Goal: Communication & Community: Answer question/provide support

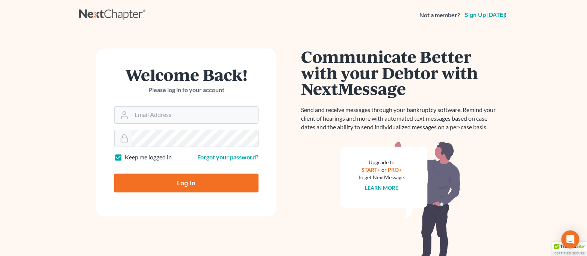
type input "[EMAIL_ADDRESS][DOMAIN_NAME]"
click at [202, 178] on input "Log In" at bounding box center [186, 182] width 144 height 19
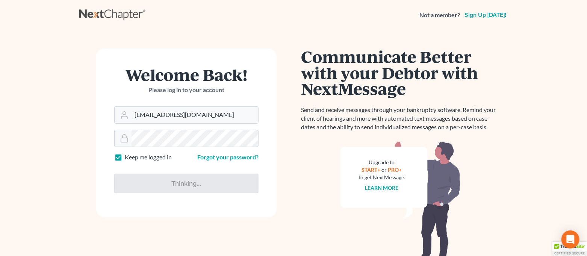
type input "Thinking..."
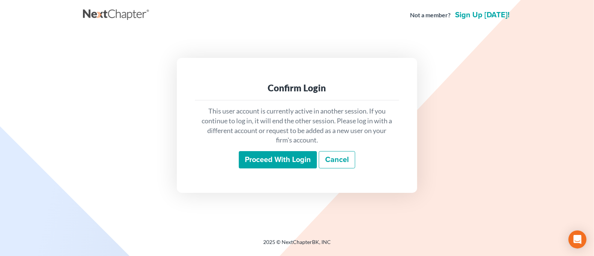
click at [262, 156] on input "Proceed with login" at bounding box center [278, 159] width 78 height 17
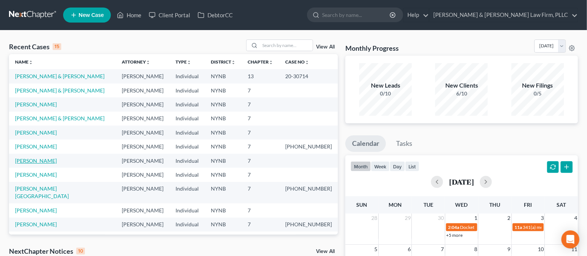
click at [42, 160] on link "[PERSON_NAME]" at bounding box center [36, 160] width 42 height 6
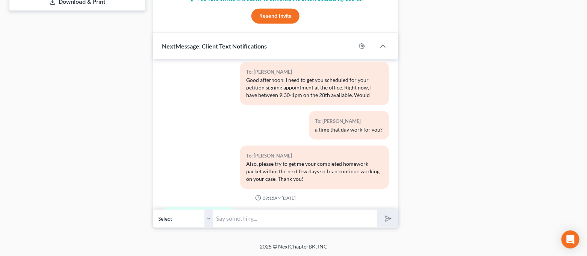
scroll to position [1009, 0]
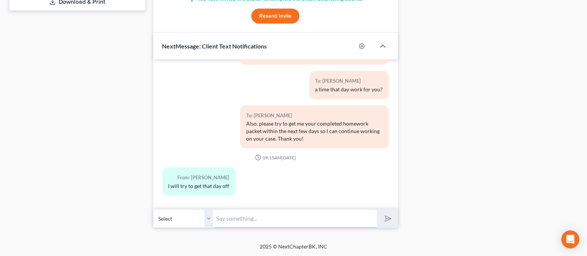
click at [311, 213] on input "text" at bounding box center [295, 218] width 164 height 18
type input "9"
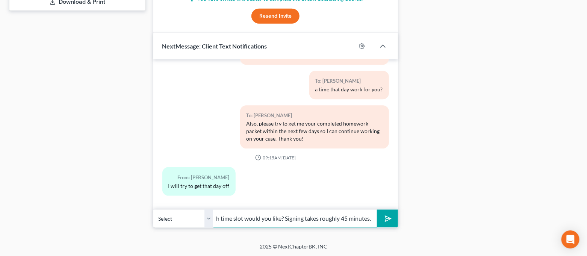
scroll to position [0, 150]
type input "I have 9:30am, 12pm and 1pm left now for that day. Which time slot would you li…"
click at [377, 210] on button "submit" at bounding box center [387, 219] width 21 height 18
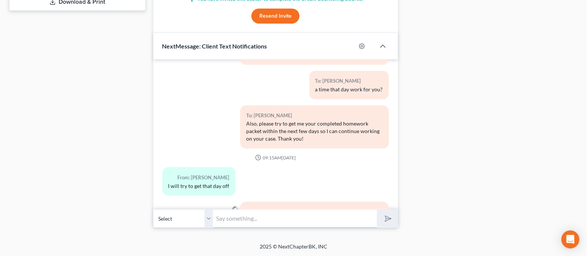
scroll to position [1058, 0]
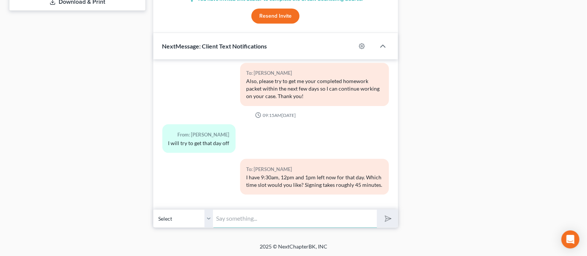
type input "W"
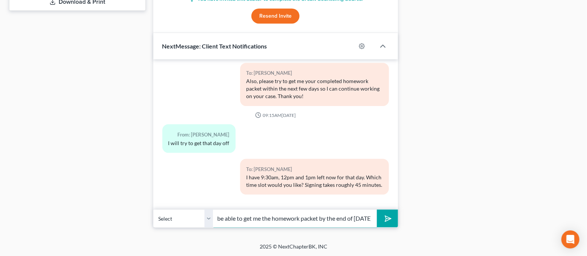
scroll to position [0, 30]
type input "Would you be able to get me the homework packet by the end of [DATE]?"
click at [377, 210] on button "submit" at bounding box center [387, 219] width 21 height 18
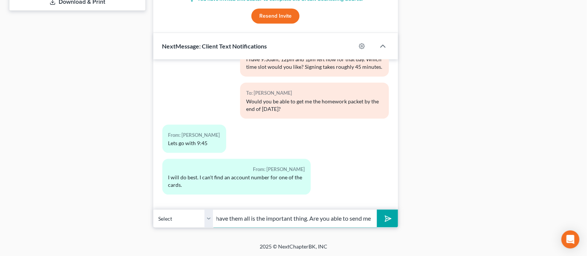
scroll to position [0, 250]
type input "If you can't find an account number, that's okay. Listing all of your creditors…"
click at [377, 210] on button "submit" at bounding box center [387, 219] width 21 height 18
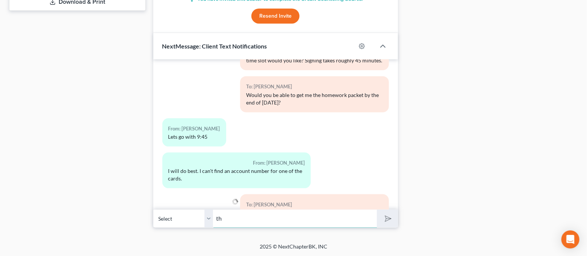
scroll to position [1226, 0]
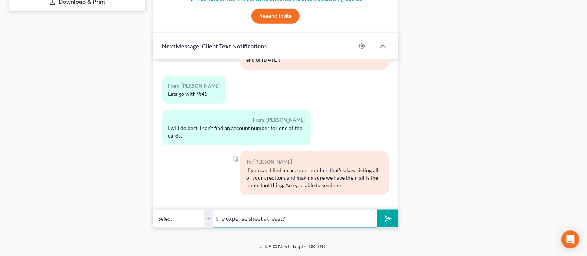
type input "the expense sheet at least?"
click at [377, 210] on button "submit" at bounding box center [387, 219] width 21 height 18
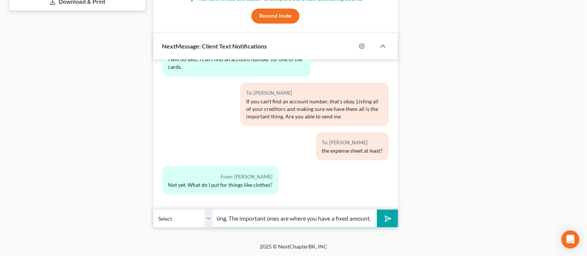
scroll to position [0, 255]
type input "It's just a rough guess on what you spend monthly. I will be adjusting some of …"
click at [562, 238] on div "Open Intercom Messenger" at bounding box center [570, 239] width 20 height 20
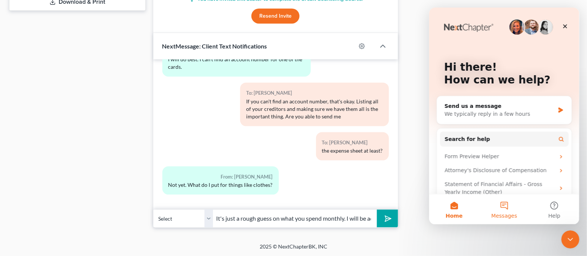
scroll to position [0, 0]
click at [508, 205] on button "Messages" at bounding box center [503, 209] width 50 height 30
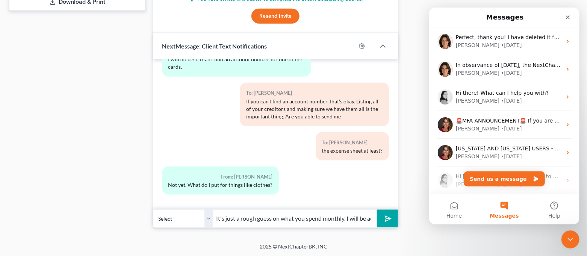
click at [506, 50] on div "Perfect, thank you! I have deleted it for you [PERSON_NAME] • [DATE]" at bounding box center [503, 41] width 150 height 28
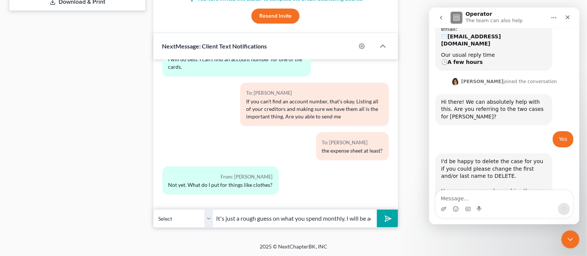
scroll to position [278, 0]
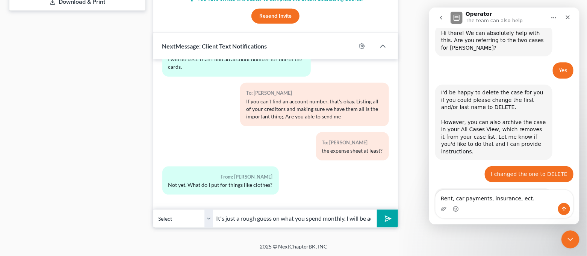
drag, startPoint x: 520, startPoint y: 198, endPoint x: 411, endPoint y: 204, distance: 109.5
click at [428, 204] on html "Operator The team can also help Have a quick question or need help finding some…" at bounding box center [503, 116] width 150 height 217
type textarea "Rent, car payments, insurance, ect."
click at [379, 215] on button "submit" at bounding box center [387, 219] width 21 height 18
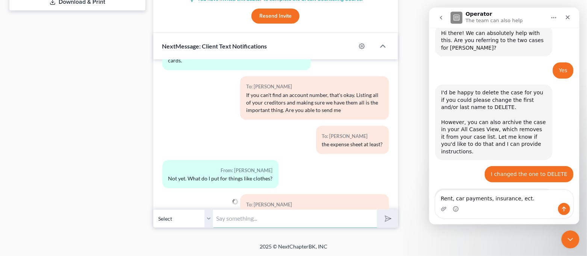
scroll to position [1344, 0]
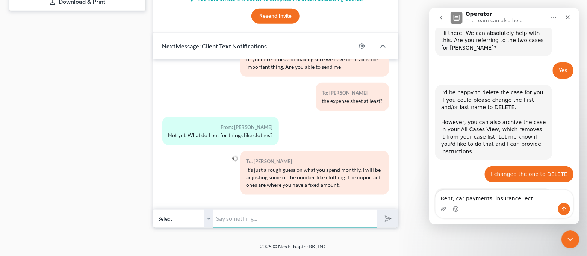
paste input "Rent, car payments, insurance, ect."
type input "Rent, car payments, insurance, ect."
click at [386, 221] on icon "submit" at bounding box center [386, 218] width 11 height 11
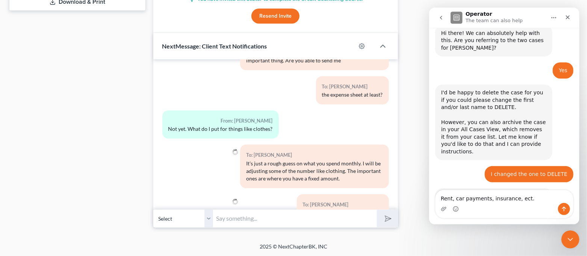
scroll to position [1378, 0]
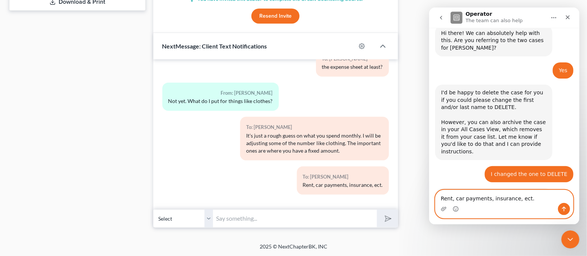
click at [507, 201] on textarea "Rent, car payments, insurance, ect." at bounding box center [503, 196] width 137 height 13
drag, startPoint x: 526, startPoint y: 200, endPoint x: 423, endPoint y: 202, distance: 103.3
click at [428, 202] on html "Operator The team can also help Have a quick question or need help finding some…" at bounding box center [503, 116] width 150 height 217
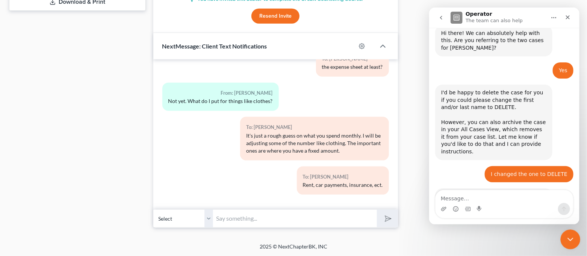
click at [571, 235] on icon "Close Intercom Messenger" at bounding box center [568, 238] width 9 height 9
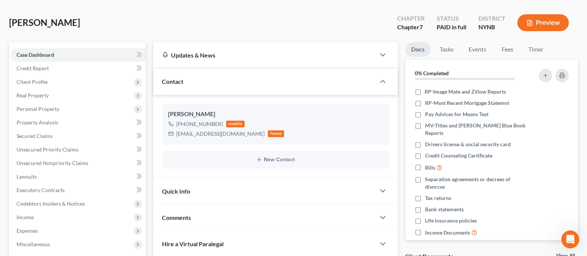
scroll to position [0, 0]
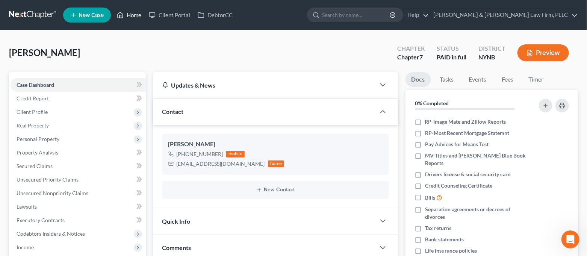
click at [137, 19] on link "Home" at bounding box center [129, 15] width 32 height 14
